Goal: Use online tool/utility: Utilize a website feature to perform a specific function

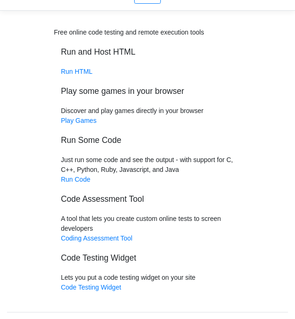
scroll to position [45, 0]
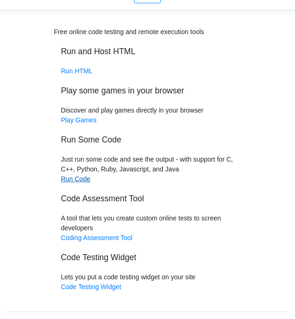
click at [74, 179] on link "Run Code" at bounding box center [75, 178] width 29 height 7
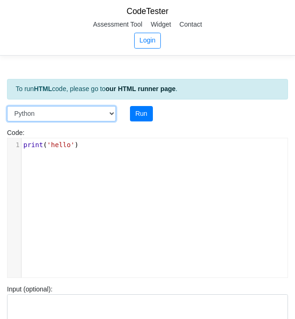
click at [87, 116] on select "C C++ Go Java Javascript Python Ruby" at bounding box center [61, 114] width 109 height 16
select select "cpp"
click at [7, 106] on select "C C++ Go Java Javascript Python Ruby" at bounding box center [61, 114] width 109 height 16
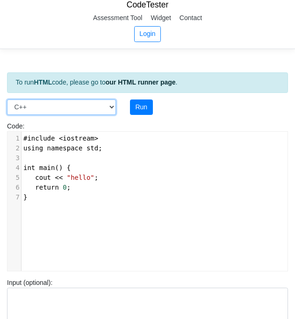
scroll to position [5, 0]
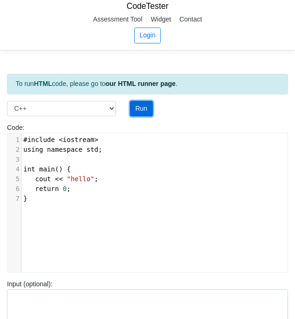
click at [134, 109] on button "Run" at bounding box center [141, 109] width 23 height 16
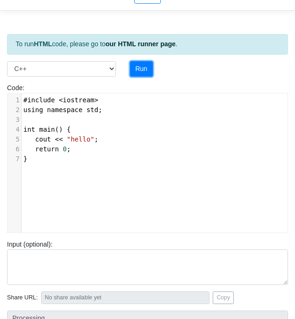
type input "[URL][DOMAIN_NAME]"
type textarea "Stdout: hello"
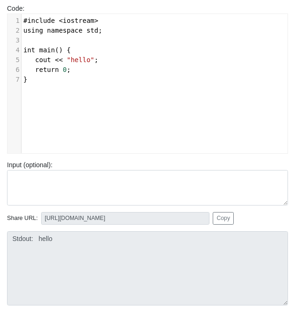
scroll to position [3, 0]
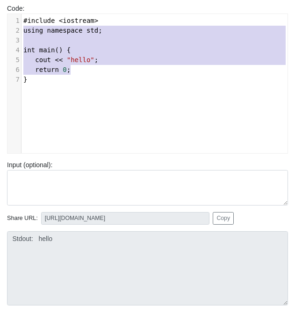
type textarea "using namespace std; int main() { cout << "hello"; return 0; }"
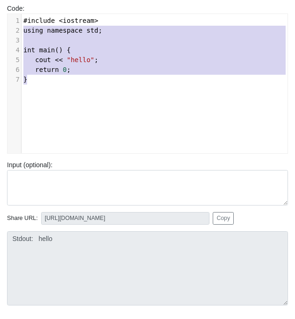
drag, startPoint x: 25, startPoint y: 30, endPoint x: 85, endPoint y: 82, distance: 79.3
click at [85, 82] on div "1 #include < iostream > 2 using namespace std ; 3 ​ 4 int main () { 5 cout << "…" at bounding box center [155, 50] width 266 height 69
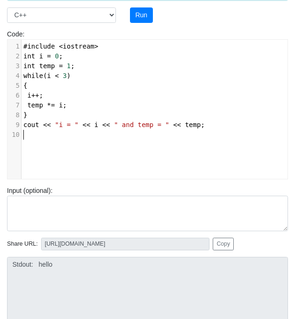
scroll to position [97, 0]
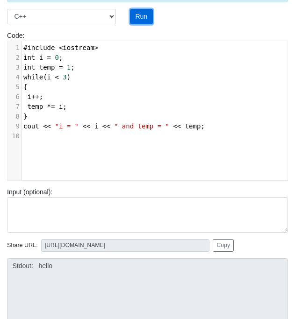
click at [144, 17] on button "Run" at bounding box center [141, 17] width 23 height 16
type input "[URL][DOMAIN_NAME]"
type textarea "Submission status: Compilation Error Compile Output: main.cpp:4:1: error: expec…"
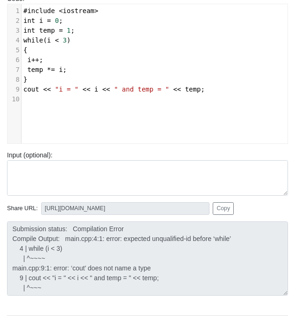
scroll to position [82, 0]
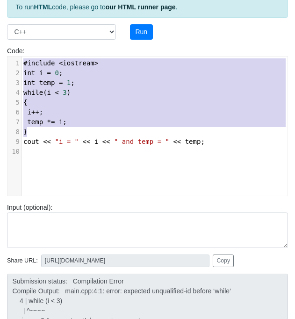
type textarea "#include <iostream> int i = 0; int temp = 1; while (i < 3) { i++; temp *= i; } …"
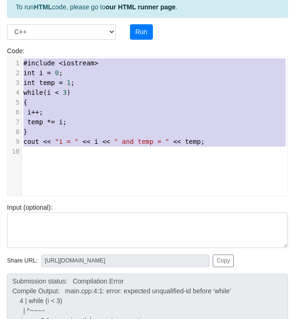
drag, startPoint x: 22, startPoint y: 62, endPoint x: 89, endPoint y: 148, distance: 108.7
click at [89, 148] on div "1 #include < iostream > 2 int i = 0 ; 3 int temp = 1 ; 4 while ( i < 3 ) 5 { 6 …" at bounding box center [155, 107] width 266 height 98
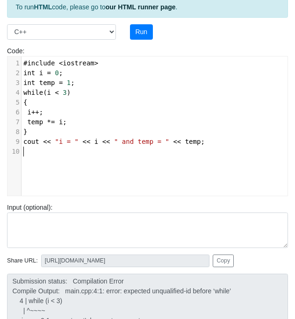
click at [22, 64] on pre "#include < iostream >" at bounding box center [155, 63] width 266 height 10
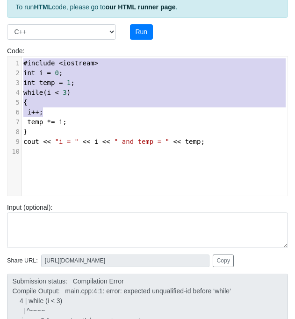
type textarea "#include <iostream> int i = 0; int temp = 1; while (i < 3) { i++; temp *= i; } …"
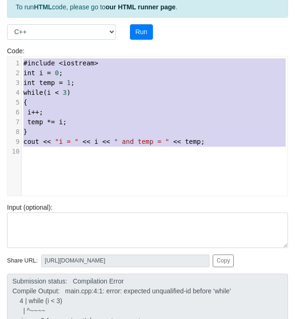
drag, startPoint x: 22, startPoint y: 64, endPoint x: 81, endPoint y: 160, distance: 113.0
click at [81, 160] on div "x 10 1 #include < iostream > 2 int i = 0 ; 3 int temp = 1 ; 4 while ( i < 3 ) 5…" at bounding box center [154, 133] width 294 height 153
paste textarea
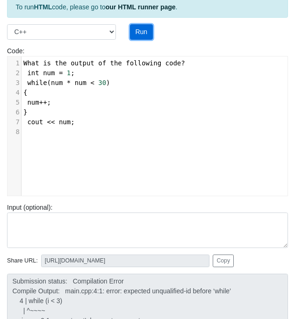
click at [138, 30] on button "Run" at bounding box center [141, 32] width 23 height 16
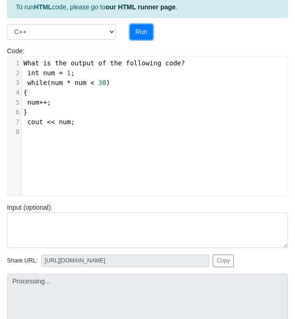
type input "[URL][DOMAIN_NAME]"
type textarea "Submission status: Compilation Error Compile Output: main.cpp:1:1: error: ‘What…"
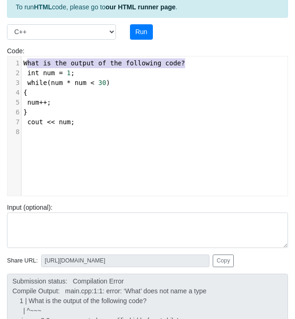
type textarea "What is the output of the following code?"
drag, startPoint x: 187, startPoint y: 65, endPoint x: 24, endPoint y: 65, distance: 162.8
click at [24, 65] on pre "What is the output of the following code ?" at bounding box center [155, 63] width 266 height 10
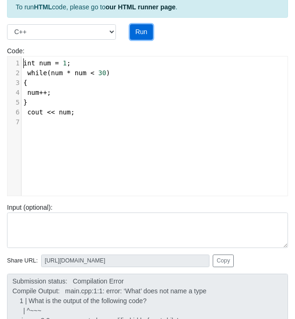
click at [134, 28] on button "Run" at bounding box center [141, 32] width 23 height 16
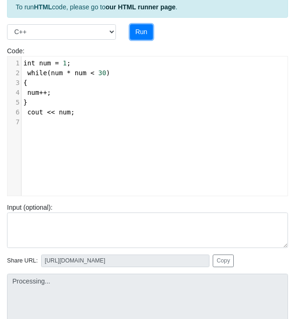
type input "[URL][DOMAIN_NAME]"
type textarea "Submission status: Compilation Error Compile Output: main.cpp:2:2: error: expec…"
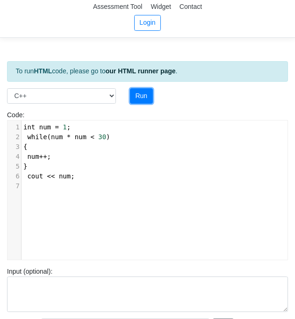
scroll to position [0, 0]
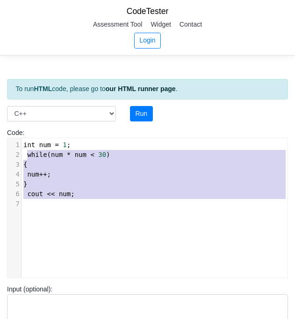
type textarea "int num = 1; while (num * num < 30) { num++; } cout << num;"
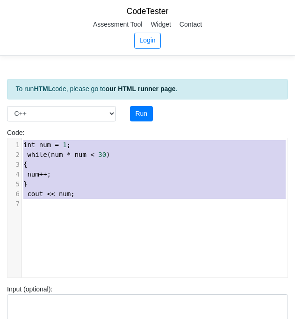
drag, startPoint x: 57, startPoint y: 210, endPoint x: 24, endPoint y: 142, distance: 75.3
click at [24, 142] on div "x 10 8 1 int num = 1 ; 2 while ( num * num < 30 ) 3 { 4 num ++ ; 5 } 6 cout << …" at bounding box center [155, 174] width 266 height 73
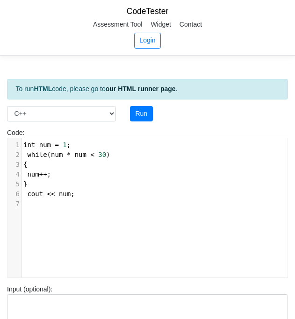
paste textarea
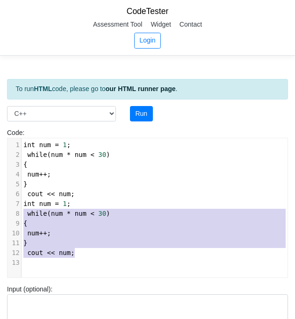
type textarea "int num = 1; while (num * num < 30) { num++; } cout << num;"
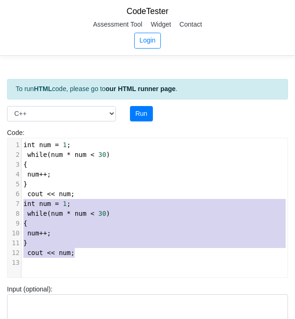
drag, startPoint x: 82, startPoint y: 256, endPoint x: 20, endPoint y: 206, distance: 79.8
click at [22, 206] on div "1 int num = 1 ; 2 while ( num * num < 30 ) 3 { 4 num ++ ; 5 } 6 cout << num ; 7…" at bounding box center [155, 204] width 266 height 128
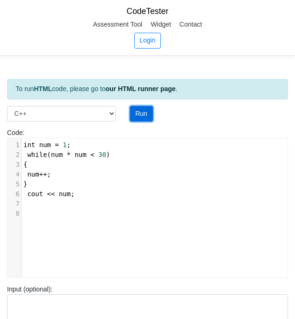
click at [138, 112] on button "Run" at bounding box center [141, 114] width 23 height 16
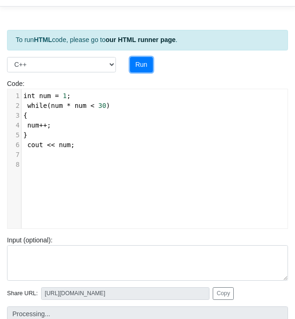
scroll to position [51, 0]
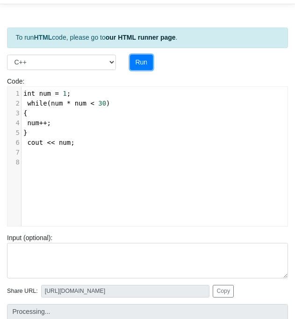
type input "[URL][DOMAIN_NAME]"
type textarea "Submission status: Compilation Error Compile Output: main.cpp:2:2: error: expec…"
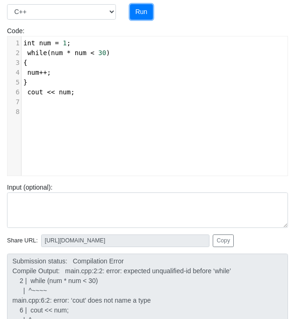
scroll to position [101, 0]
